Goal: Information Seeking & Learning: Learn about a topic

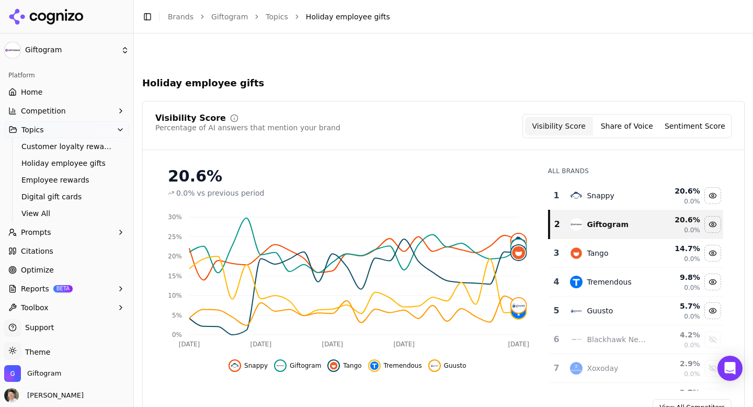
scroll to position [407, 0]
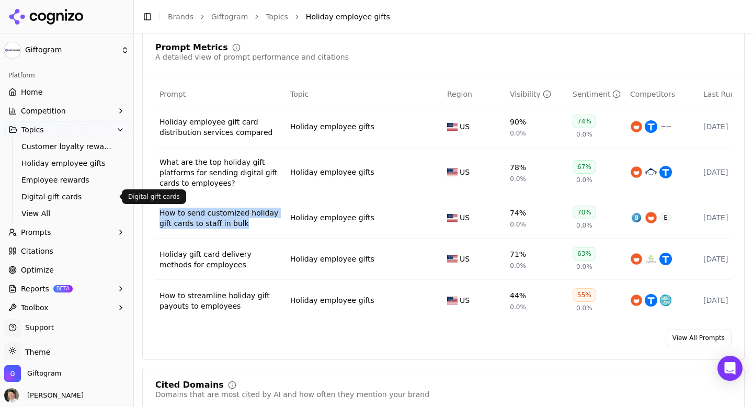
click at [70, 198] on span "Digital gift cards" at bounding box center [66, 196] width 91 height 10
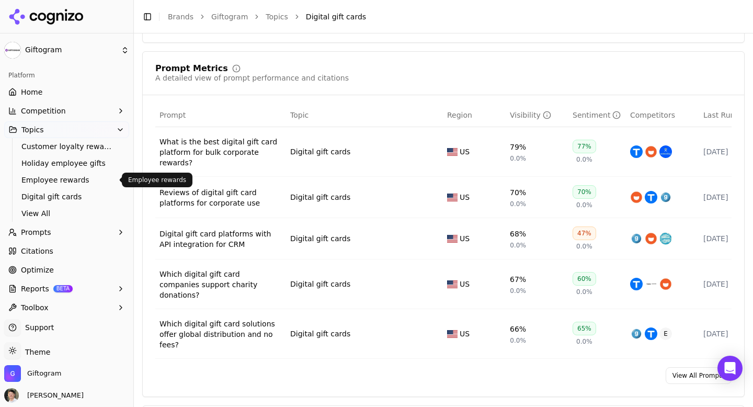
scroll to position [390, 0]
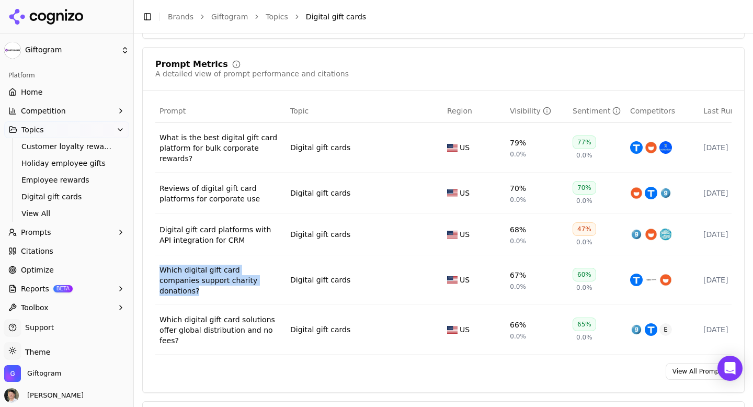
drag, startPoint x: 259, startPoint y: 291, endPoint x: 168, endPoint y: 267, distance: 93.6
click at [168, 267] on td "Which digital gift card companies support charity donations?" at bounding box center [220, 280] width 131 height 50
copy div "Which digital gift card companies support charity donations?"
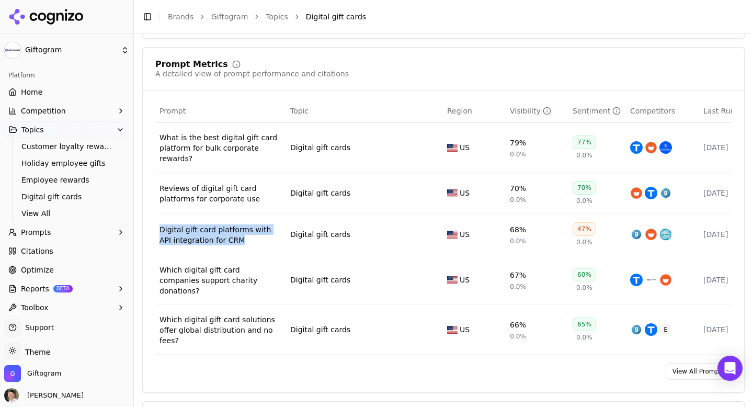
drag, startPoint x: 242, startPoint y: 249, endPoint x: 161, endPoint y: 231, distance: 83.1
click at [161, 231] on td "Digital gift card platforms with API integration for CRM" at bounding box center [220, 234] width 131 height 41
copy div "Digital gift card platforms with API integration for CRM"
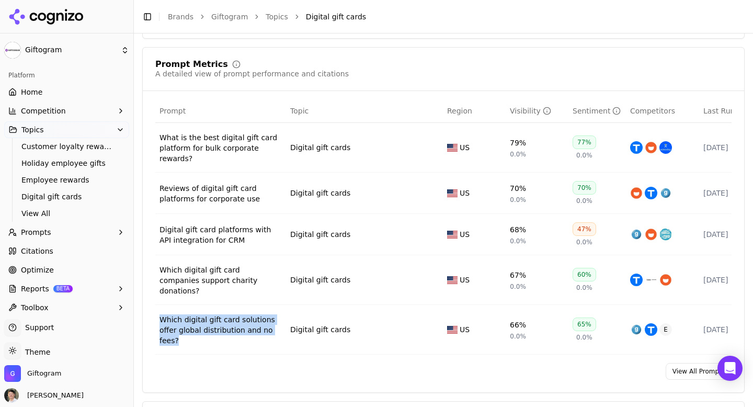
drag, startPoint x: 193, startPoint y: 341, endPoint x: 162, endPoint y: 315, distance: 40.1
click at [162, 315] on td "Which digital gift card solutions offer global distribution and no fees?" at bounding box center [220, 330] width 131 height 50
copy div "Which digital gift card solutions offer global distribution and no fees?"
click at [58, 179] on span "Employee rewards" at bounding box center [66, 180] width 91 height 10
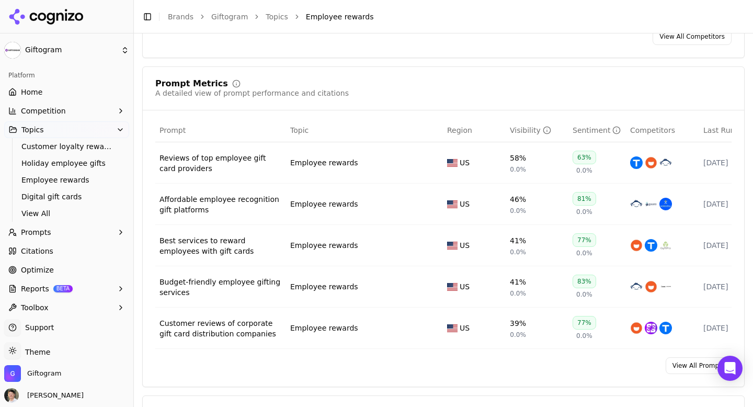
scroll to position [373, 0]
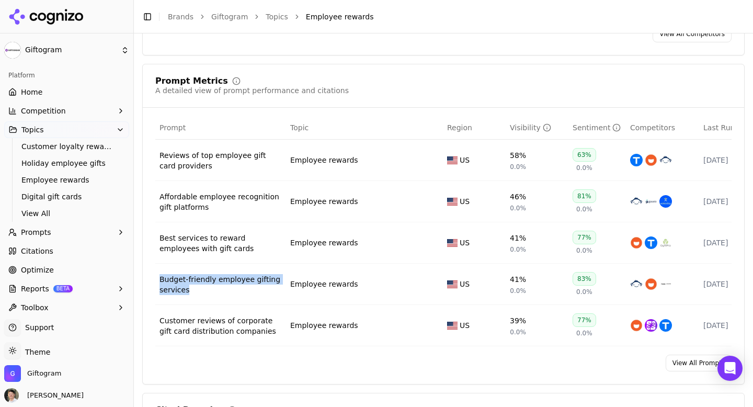
drag, startPoint x: 203, startPoint y: 296, endPoint x: 156, endPoint y: 279, distance: 50.3
click at [156, 279] on td "Budget-friendly employee gifting services" at bounding box center [220, 283] width 131 height 41
copy div "Budget-friendly employee gifting services"
click at [76, 159] on span "Holiday employee gifts" at bounding box center [66, 163] width 91 height 10
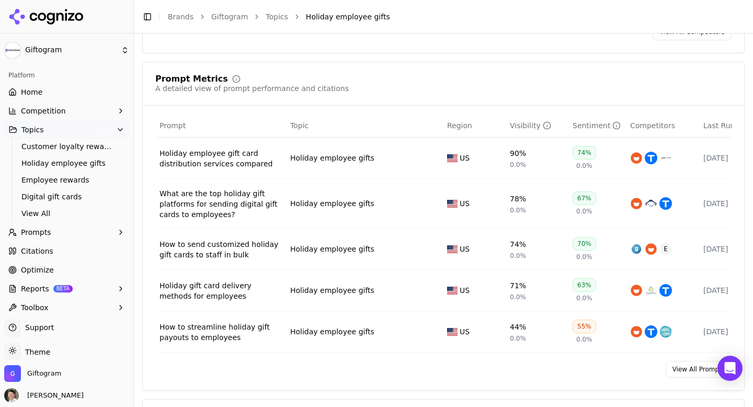
scroll to position [377, 0]
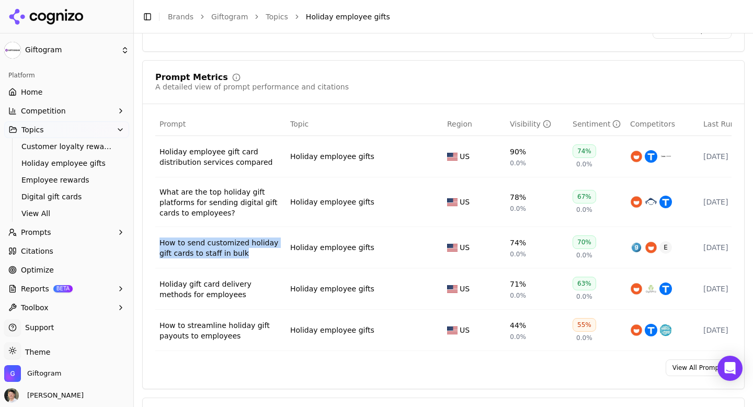
drag, startPoint x: 256, startPoint y: 265, endPoint x: 161, endPoint y: 246, distance: 97.0
click at [161, 246] on td "How to send customized holiday gift cards to staff in bulk" at bounding box center [220, 247] width 131 height 41
copy div "How to send customized holiday gift cards to staff in bulk"
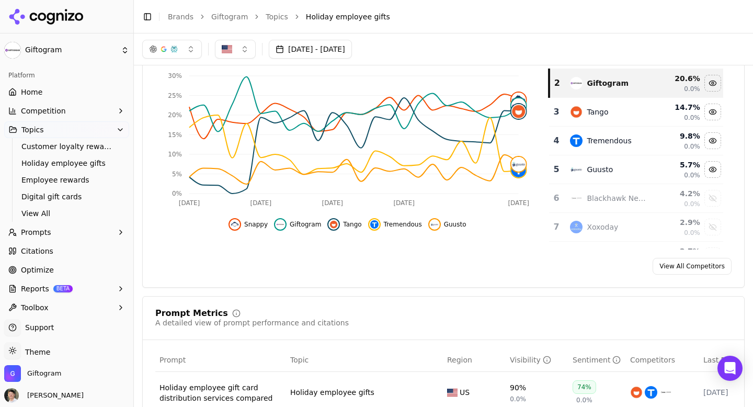
scroll to position [127, 0]
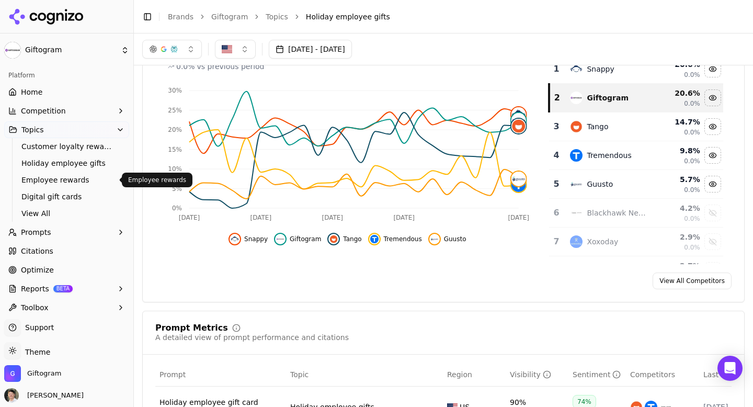
click at [59, 179] on span "Employee rewards" at bounding box center [66, 180] width 91 height 10
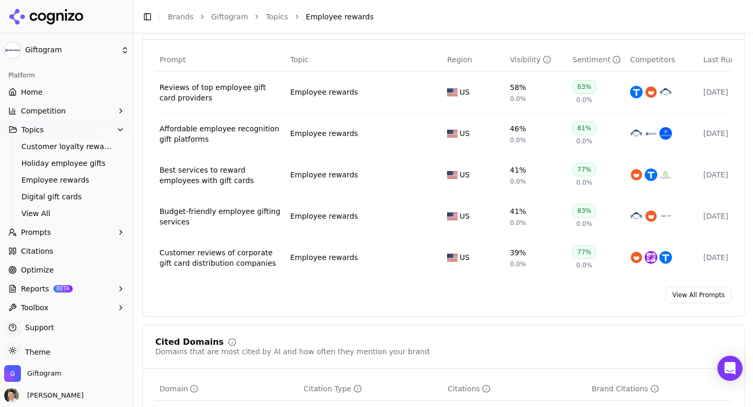
scroll to position [442, 0]
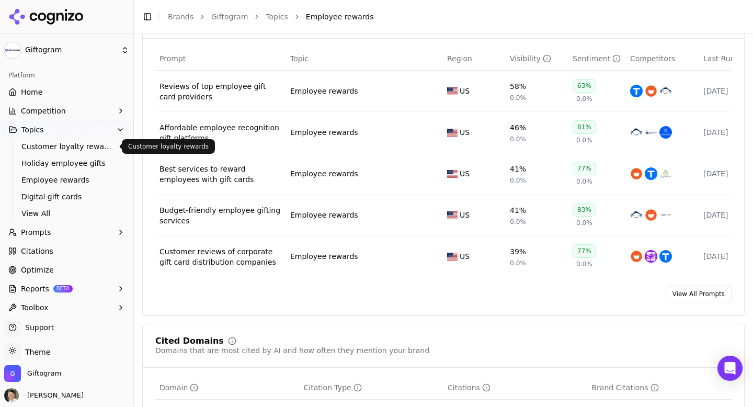
click at [71, 148] on span "Customer loyalty rewards" at bounding box center [66, 146] width 91 height 10
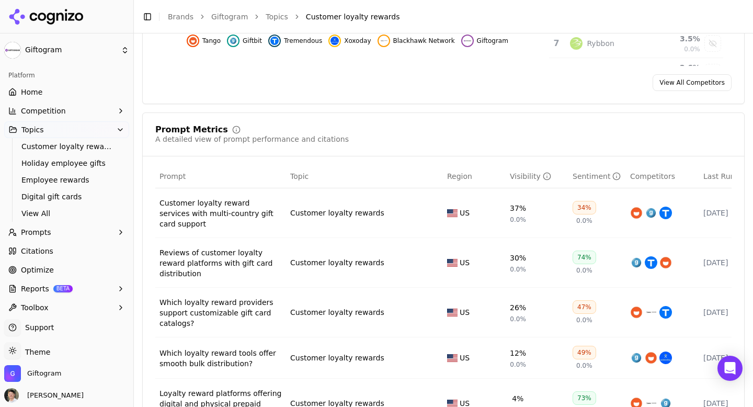
scroll to position [327, 0]
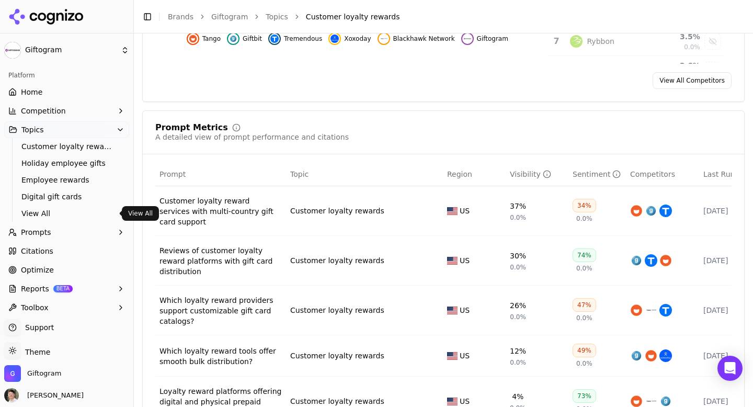
click at [51, 212] on span "View All" at bounding box center [66, 213] width 91 height 10
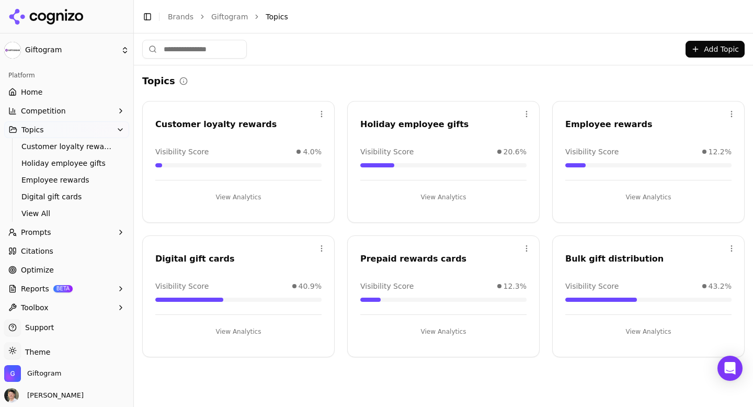
click at [634, 330] on button "View Analytics" at bounding box center [648, 331] width 166 height 17
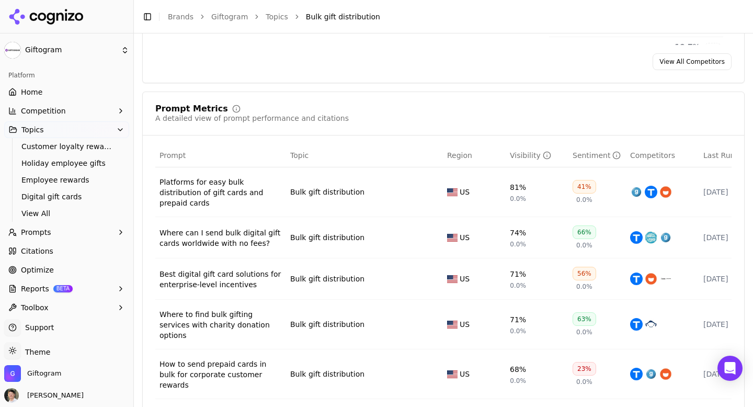
scroll to position [355, 0]
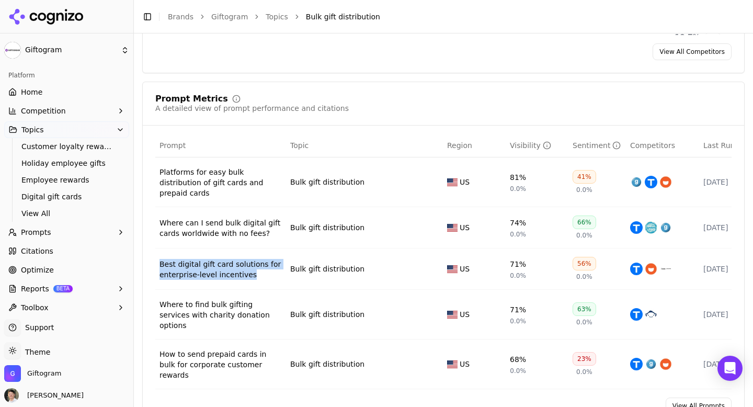
drag, startPoint x: 261, startPoint y: 279, endPoint x: 160, endPoint y: 251, distance: 104.6
click at [160, 251] on td "Best digital gift card solutions for enterprise-level incentives" at bounding box center [220, 268] width 131 height 41
copy div "Best digital gift card solutions for enterprise-level incentives"
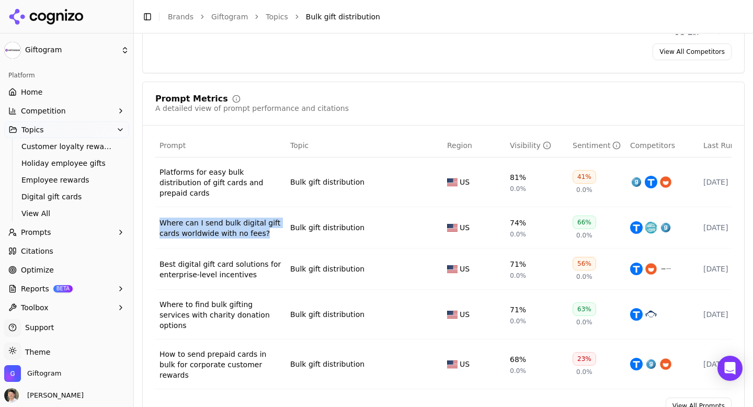
drag, startPoint x: 270, startPoint y: 231, endPoint x: 162, endPoint y: 212, distance: 109.9
click at [162, 212] on td "Where can I send bulk digital gift cards worldwide with no fees?" at bounding box center [220, 227] width 131 height 41
copy div "Where can I send bulk digital gift cards worldwide with no fees?"
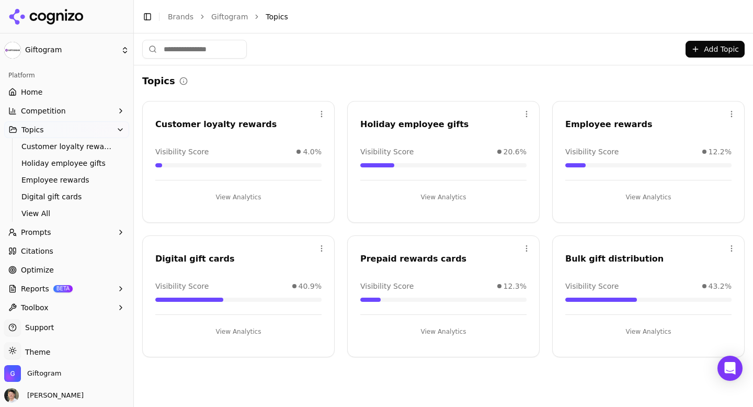
click at [434, 332] on button "View Analytics" at bounding box center [443, 331] width 166 height 17
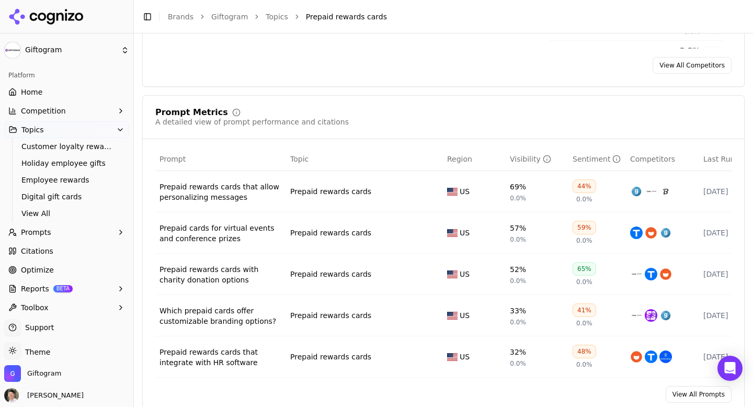
scroll to position [349, 0]
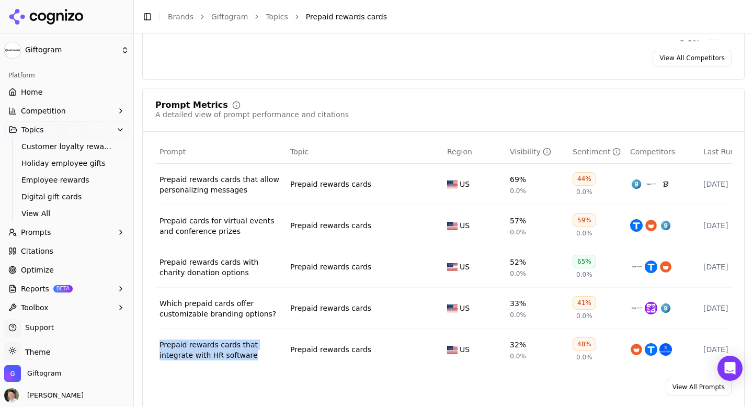
drag, startPoint x: 264, startPoint y: 363, endPoint x: 159, endPoint y: 343, distance: 106.8
click at [159, 343] on td "Prepaid rewards cards that integrate with HR software" at bounding box center [220, 349] width 131 height 41
copy div "Prepaid rewards cards that integrate with HR software"
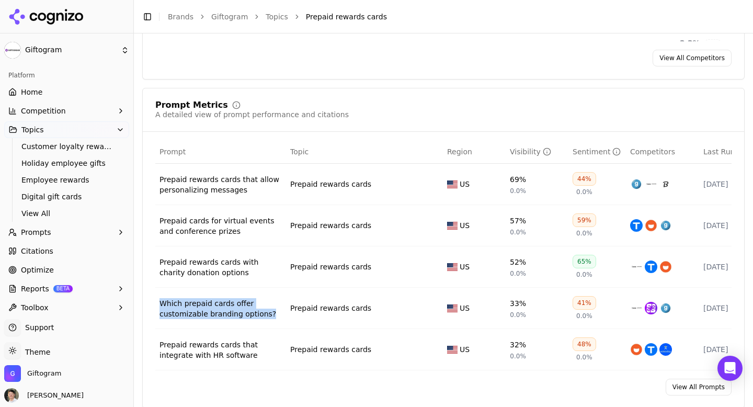
drag, startPoint x: 273, startPoint y: 326, endPoint x: 159, endPoint y: 303, distance: 116.3
click at [159, 303] on td "Which prepaid cards offer customizable branding options?" at bounding box center [220, 308] width 131 height 41
copy div "Which prepaid cards offer customizable branding options?"
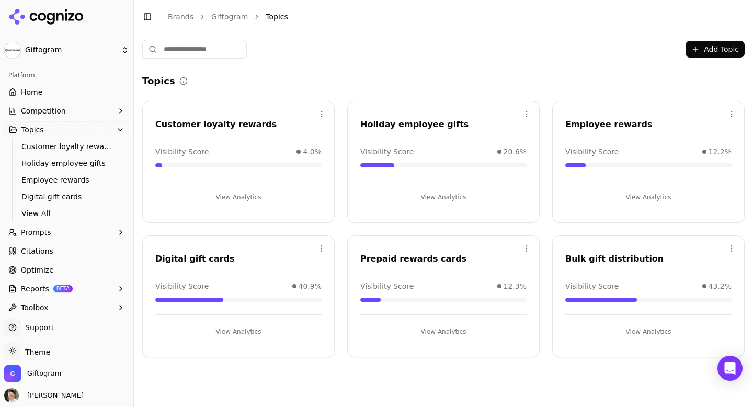
click at [633, 193] on button "View Analytics" at bounding box center [648, 197] width 166 height 17
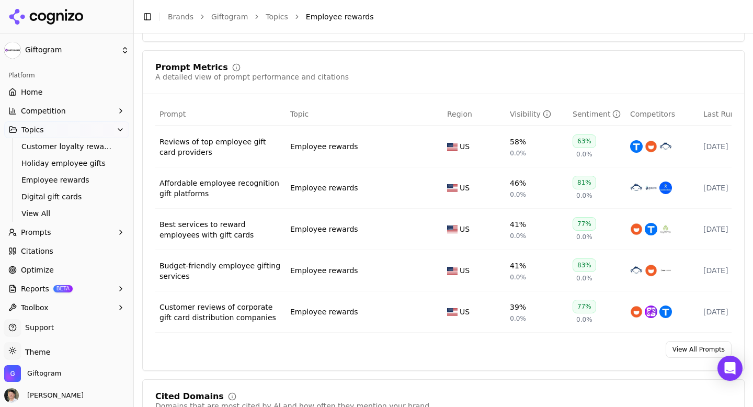
scroll to position [391, 0]
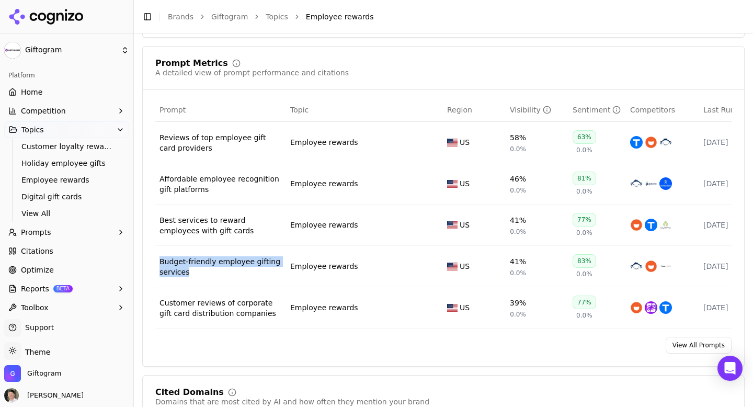
drag, startPoint x: 216, startPoint y: 280, endPoint x: 155, endPoint y: 265, distance: 62.9
click at [155, 265] on td "Budget-friendly employee gifting services" at bounding box center [220, 266] width 131 height 41
copy div "Budget-friendly employee gifting services"
click at [52, 150] on span "Customer loyalty rewards" at bounding box center [66, 146] width 91 height 10
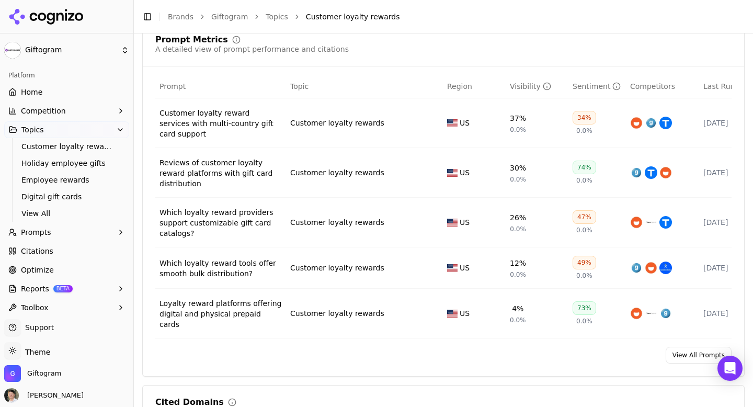
scroll to position [417, 0]
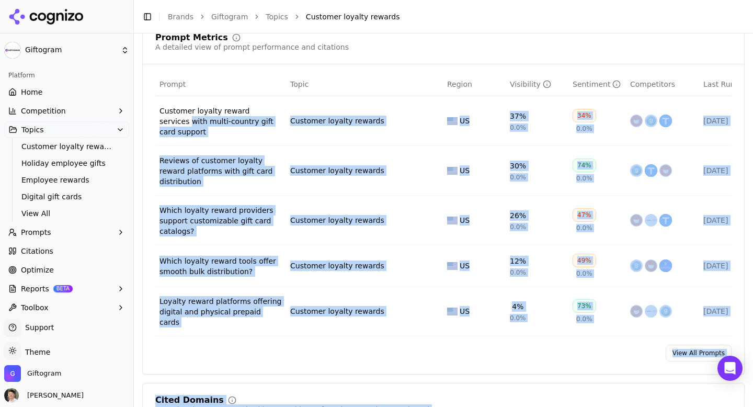
drag, startPoint x: 209, startPoint y: 139, endPoint x: 161, endPoint y: 119, distance: 51.6
click at [268, 345] on div "View All Prompts" at bounding box center [443, 353] width 601 height 17
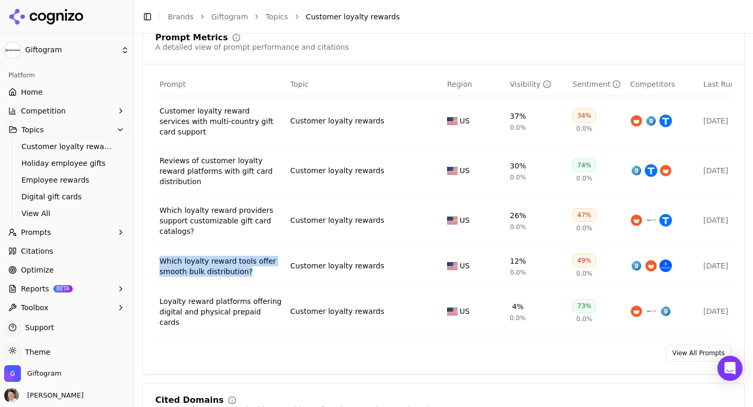
drag, startPoint x: 259, startPoint y: 271, endPoint x: 163, endPoint y: 257, distance: 97.7
click at [163, 257] on td "Which loyalty reward tools offer smooth bulk distribution?" at bounding box center [220, 265] width 131 height 41
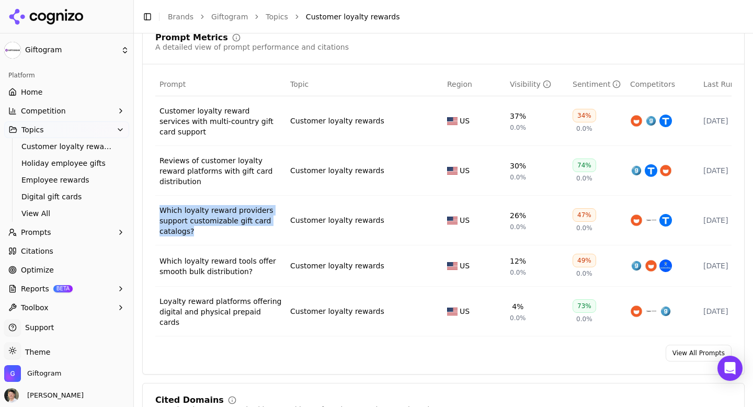
drag, startPoint x: 201, startPoint y: 233, endPoint x: 162, endPoint y: 203, distance: 49.2
click at [162, 203] on td "Which loyalty reward providers support customizable gift card catalogs?" at bounding box center [220, 221] width 131 height 50
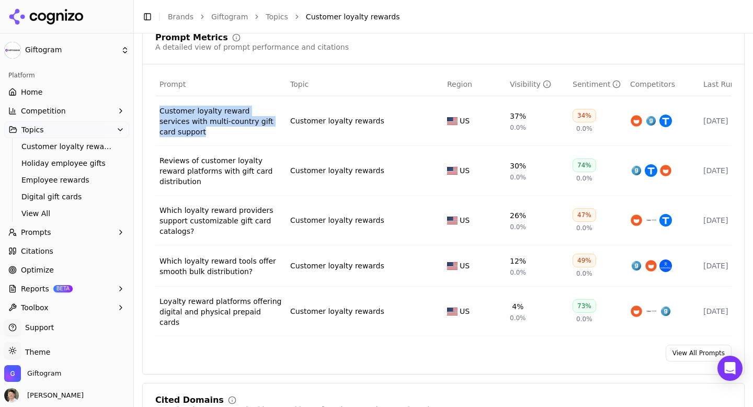
drag, startPoint x: 199, startPoint y: 138, endPoint x: 159, endPoint y: 114, distance: 46.4
click at [159, 114] on td "Customer loyalty reward services with multi-country gift card support" at bounding box center [220, 121] width 131 height 50
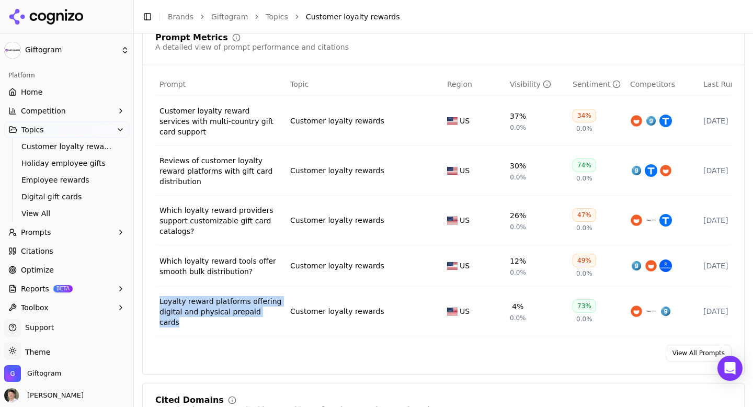
drag, startPoint x: 278, startPoint y: 314, endPoint x: 158, endPoint y: 292, distance: 121.1
click at [158, 292] on td "Loyalty reward platforms offering digital and physical prepaid cards" at bounding box center [220, 311] width 131 height 50
